Goal: Task Accomplishment & Management: Use online tool/utility

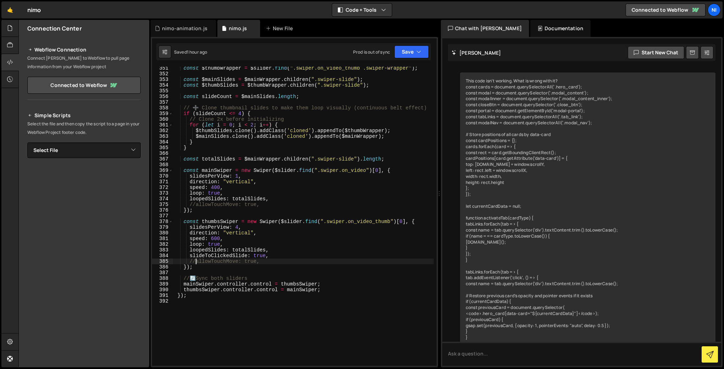
scroll to position [2759, 0]
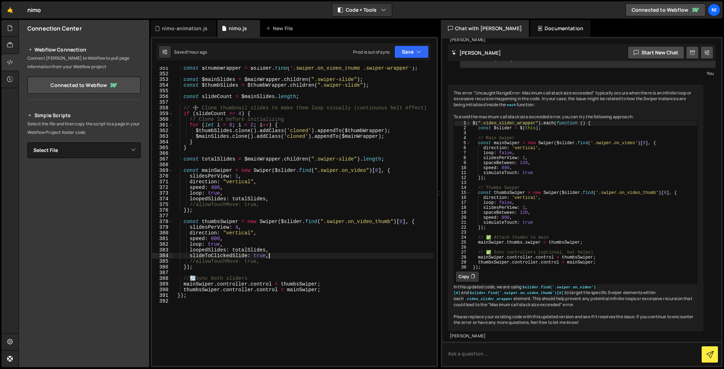
click at [270, 256] on div "const $thumbWrapper = $slider . find ( ".swiper.on_video_thumb .swiper-wrapper"…" at bounding box center [303, 220] width 261 height 310
type textarea "slideToClickedSlide: true,"
paste textarea "}"
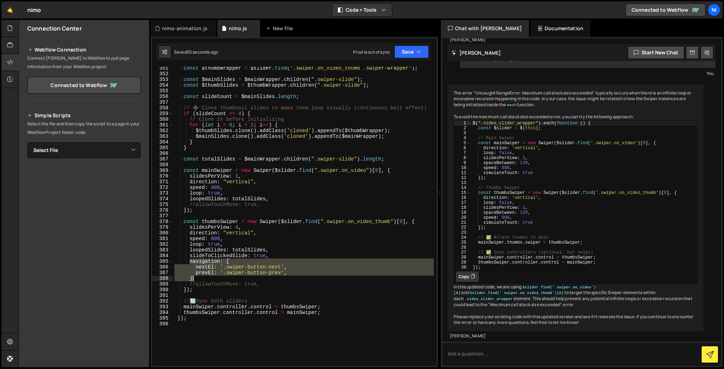
drag, startPoint x: 190, startPoint y: 262, endPoint x: 196, endPoint y: 278, distance: 17.7
click at [196, 278] on div "const $thumbWrapper = $slider . find ( ".swiper.on_video_thumb .swiper-wrapper"…" at bounding box center [303, 220] width 261 height 310
type textarea "});"
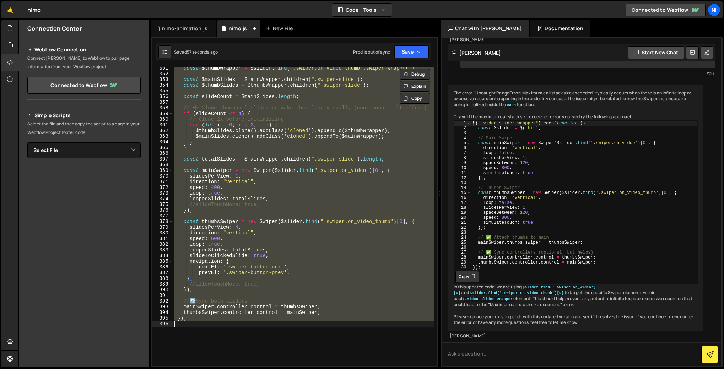
scroll to position [0, 0]
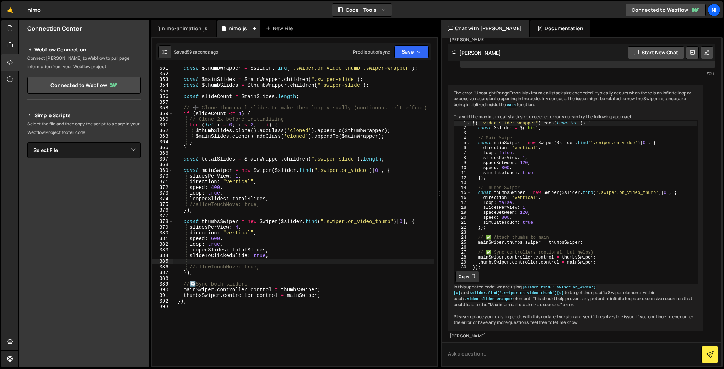
type textarea "slideToClickedSlide: true,"
paste textarea "},"
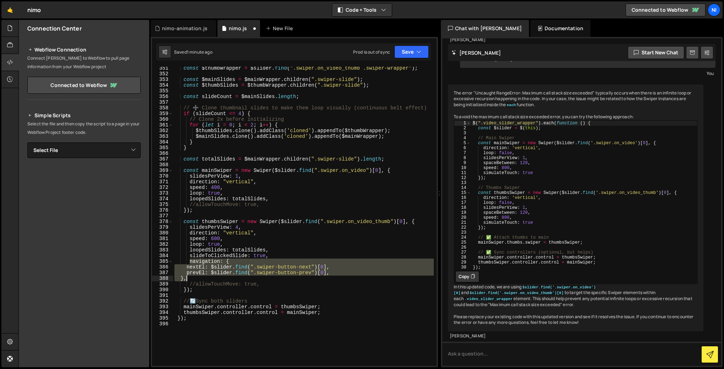
drag, startPoint x: 191, startPoint y: 261, endPoint x: 194, endPoint y: 278, distance: 17.4
click at [194, 278] on div "const $thumbWrapper = $slider . find ( ".swiper.on_video_thumb .swiper-wrapper"…" at bounding box center [303, 220] width 261 height 310
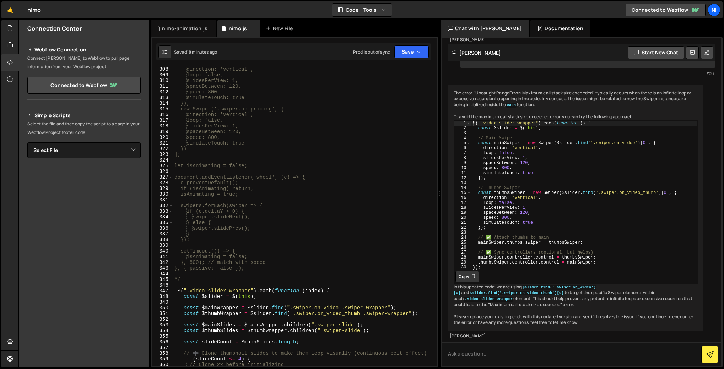
scroll to position [1744, 0]
drag, startPoint x: 185, startPoint y: 280, endPoint x: 169, endPoint y: 278, distance: 15.4
click at [169, 278] on div "}, 308 309 310 311 312 313 314 315 316 317 318 319 320 321 322 323 324 325 326 …" at bounding box center [294, 216] width 284 height 299
type textarea "*/"
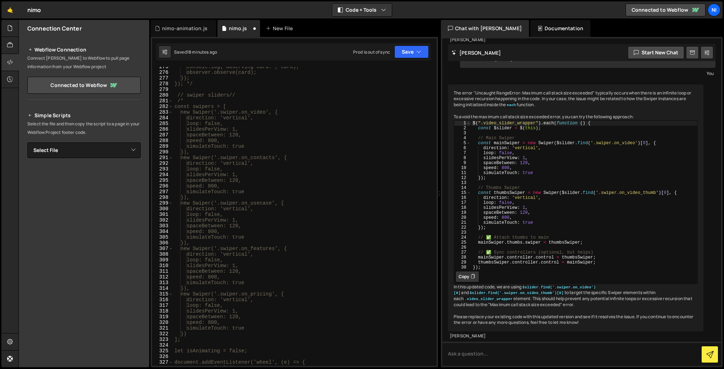
scroll to position [1515, 0]
drag, startPoint x: 185, startPoint y: 146, endPoint x: 177, endPoint y: 146, distance: 8.5
click at [177, 146] on div "} }); }, { root: modal, threshold: 0.5 }); tabCards.forEach(card => { console.l…" at bounding box center [303, 217] width 261 height 310
type textarea "/*"
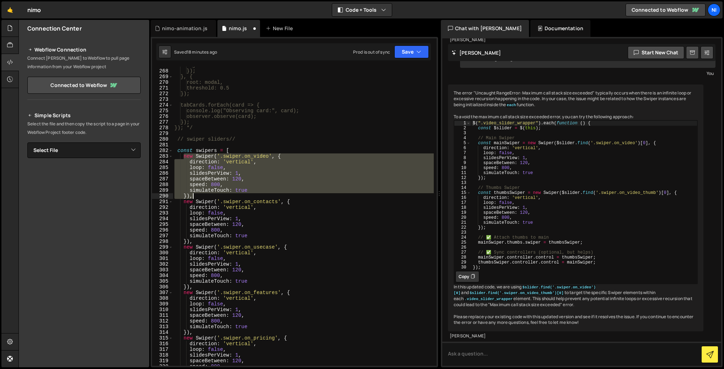
drag, startPoint x: 184, startPoint y: 154, endPoint x: 198, endPoint y: 197, distance: 45.0
click at [198, 197] on div "} }); }, { root: modal, threshold: 0.5 }); tabCards.forEach(card => { console.l…" at bounding box center [303, 217] width 261 height 310
type textarea "simulateTouch: true }),"
type textarea "/*"
drag, startPoint x: 185, startPoint y: 156, endPoint x: 198, endPoint y: 195, distance: 40.6
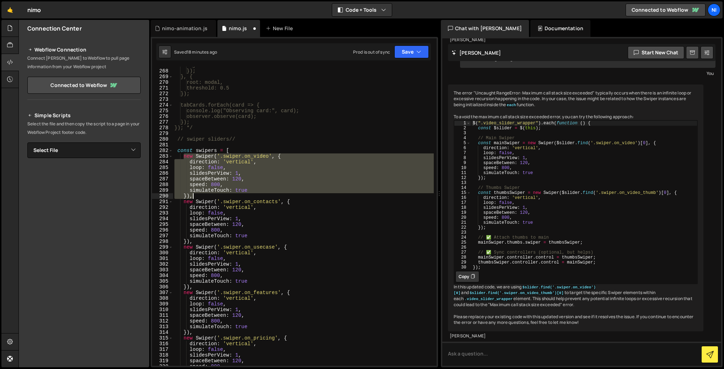
click at [198, 195] on div "} }); }, { root: modal, threshold: 0.5 }); tabCards.forEach(card => { console.l…" at bounding box center [303, 217] width 261 height 310
type textarea "simulateTouch: true }),"
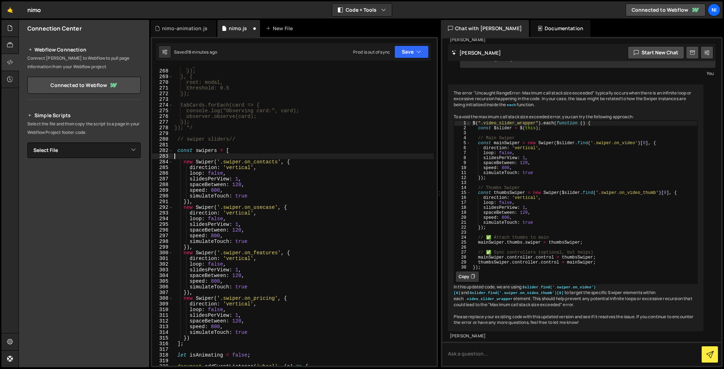
type textarea "const swipers = ["
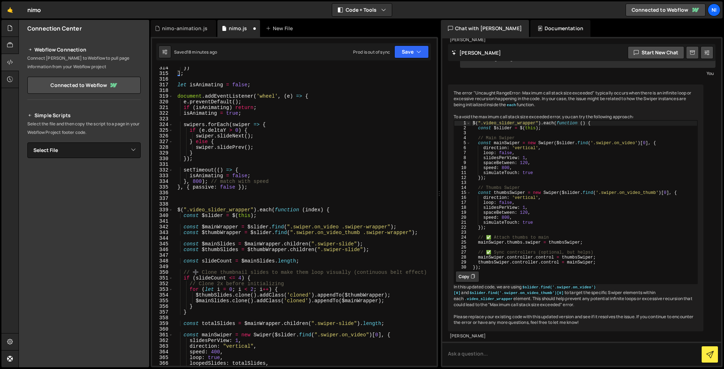
scroll to position [1814, 0]
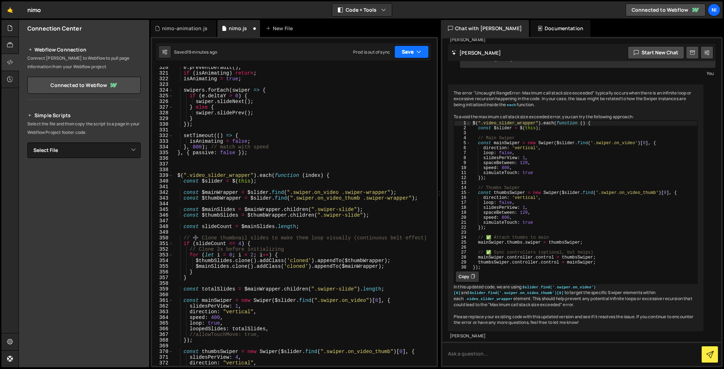
click at [420, 51] on icon "button" at bounding box center [418, 51] width 5 height 7
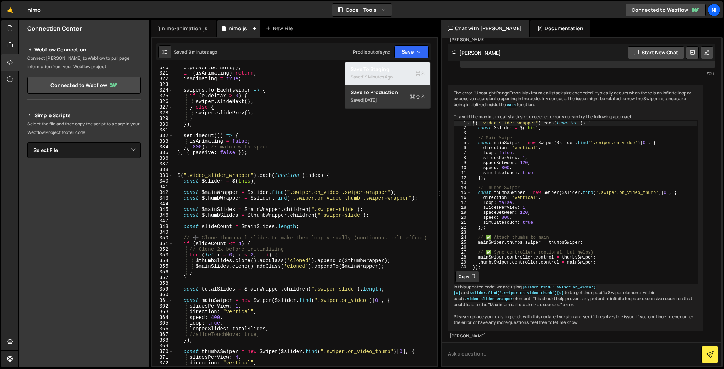
click at [385, 72] on div "Save to Staging S" at bounding box center [387, 69] width 74 height 7
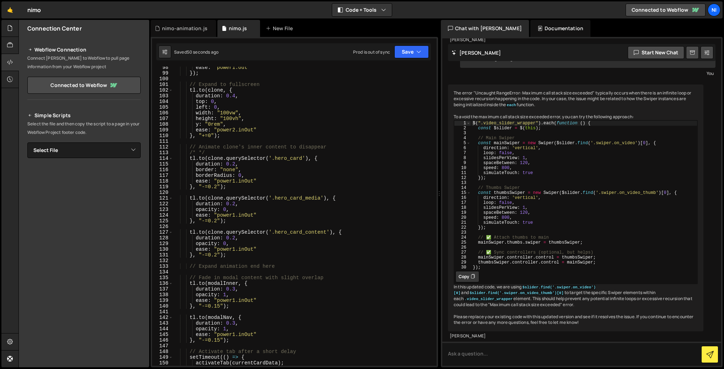
scroll to position [508, 0]
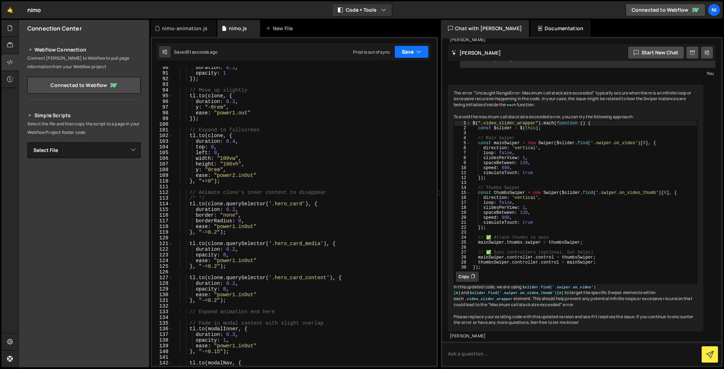
click at [417, 52] on icon "button" at bounding box center [418, 51] width 5 height 7
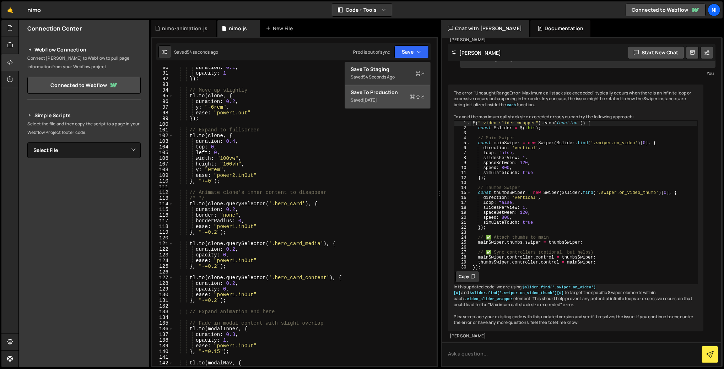
click at [384, 92] on div "Save to Production S" at bounding box center [387, 92] width 74 height 7
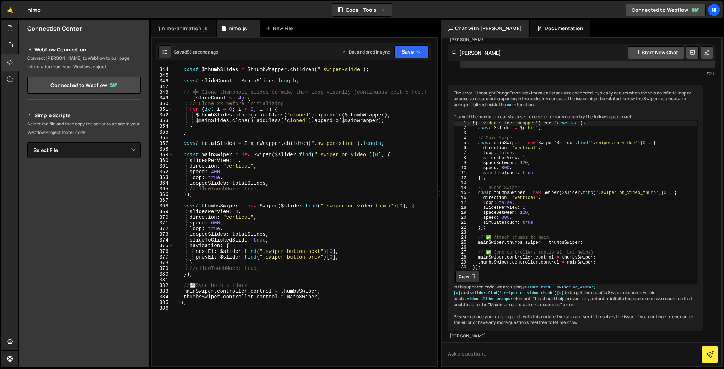
scroll to position [1948, 0]
